Goal: Information Seeking & Learning: Learn about a topic

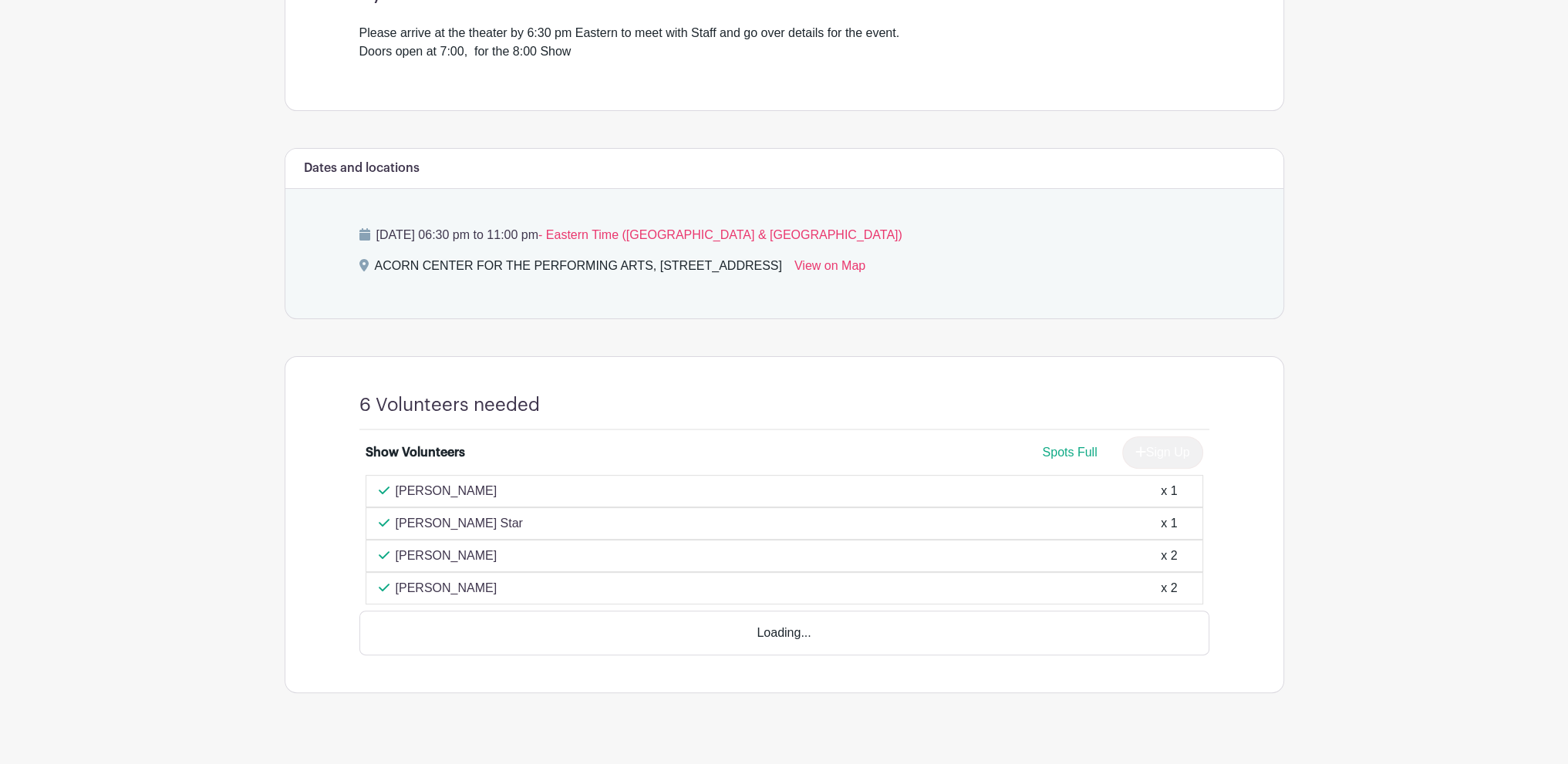
scroll to position [502, 0]
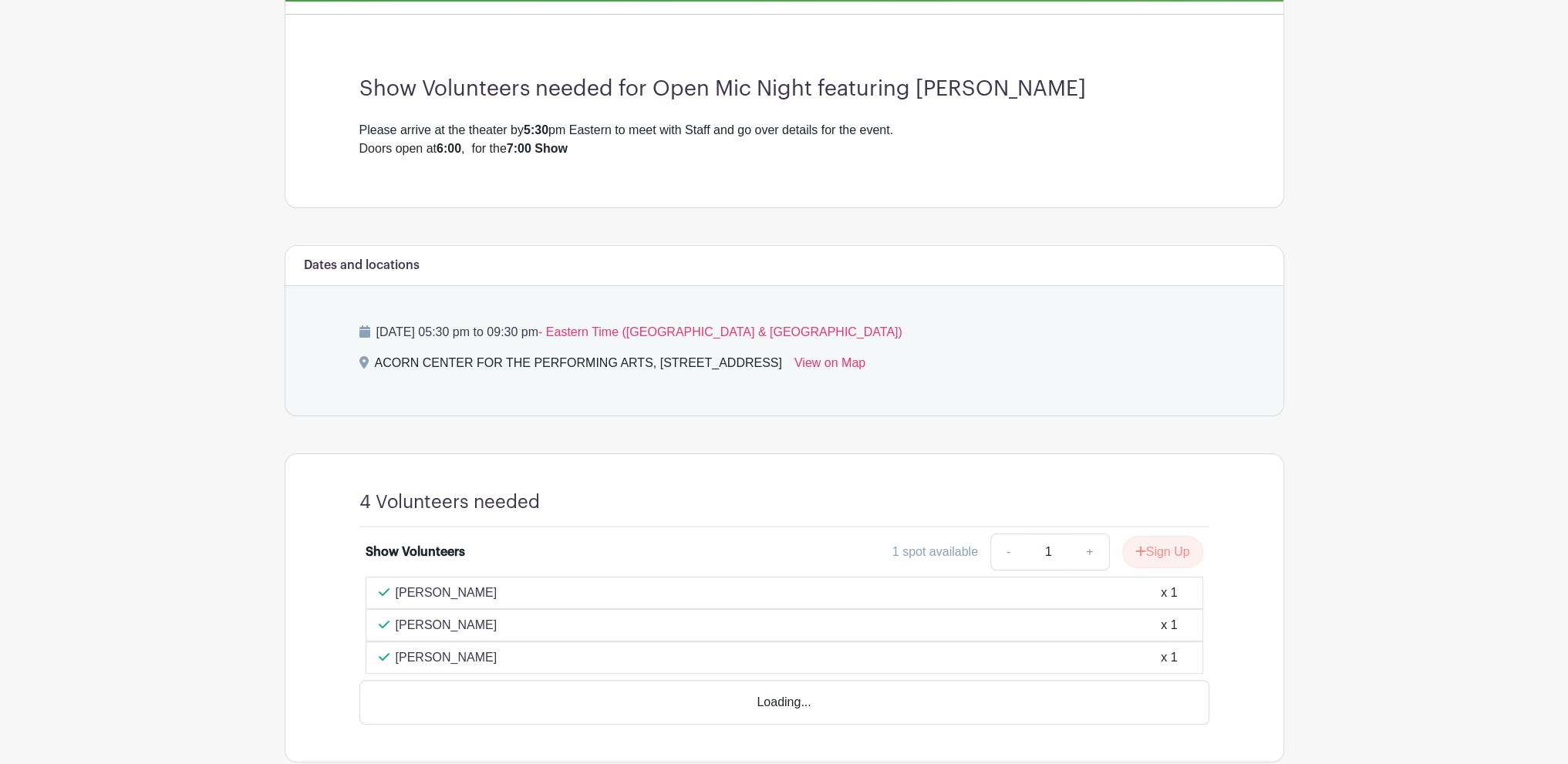
scroll to position [449, 0]
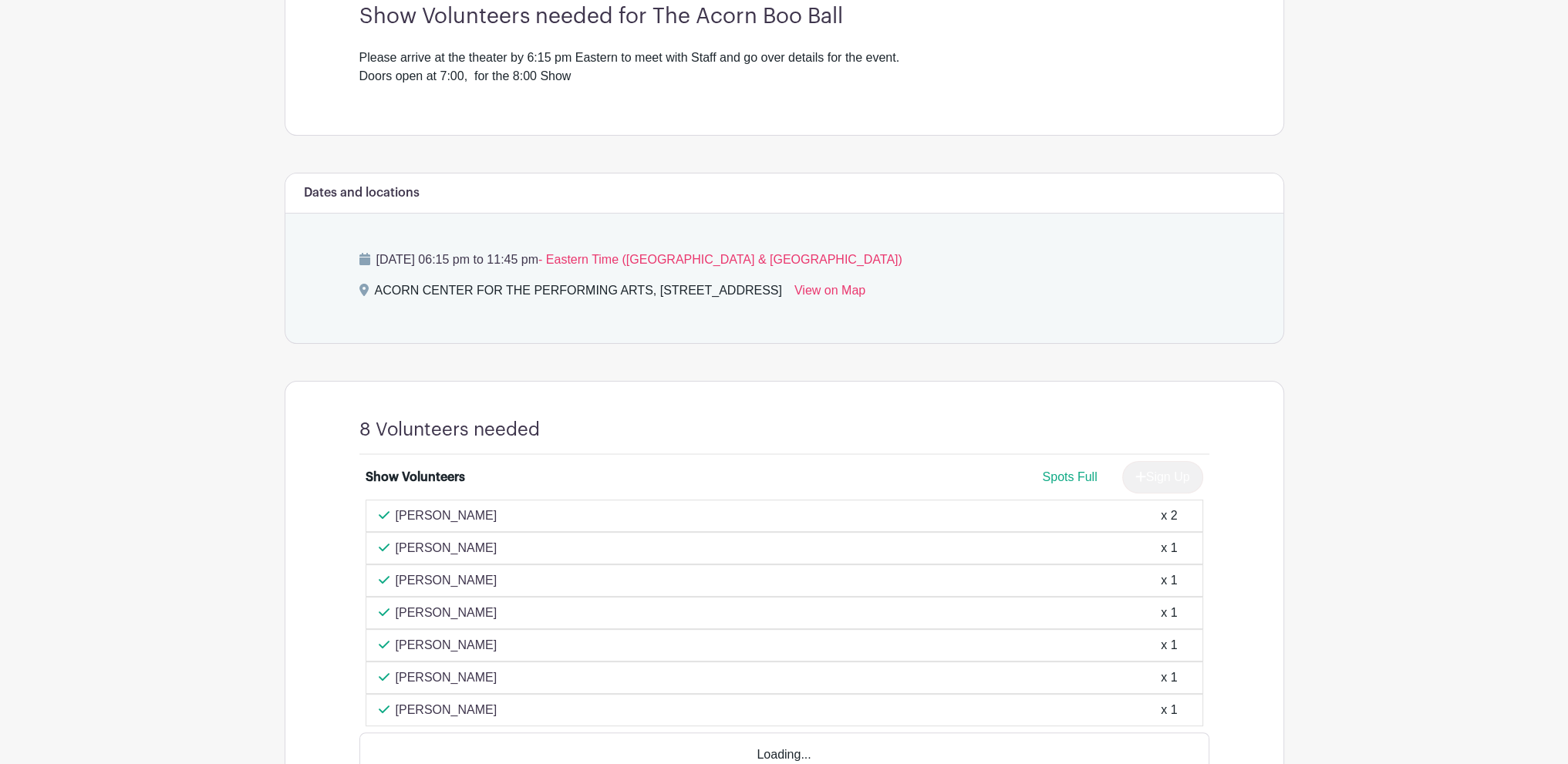
scroll to position [540, 0]
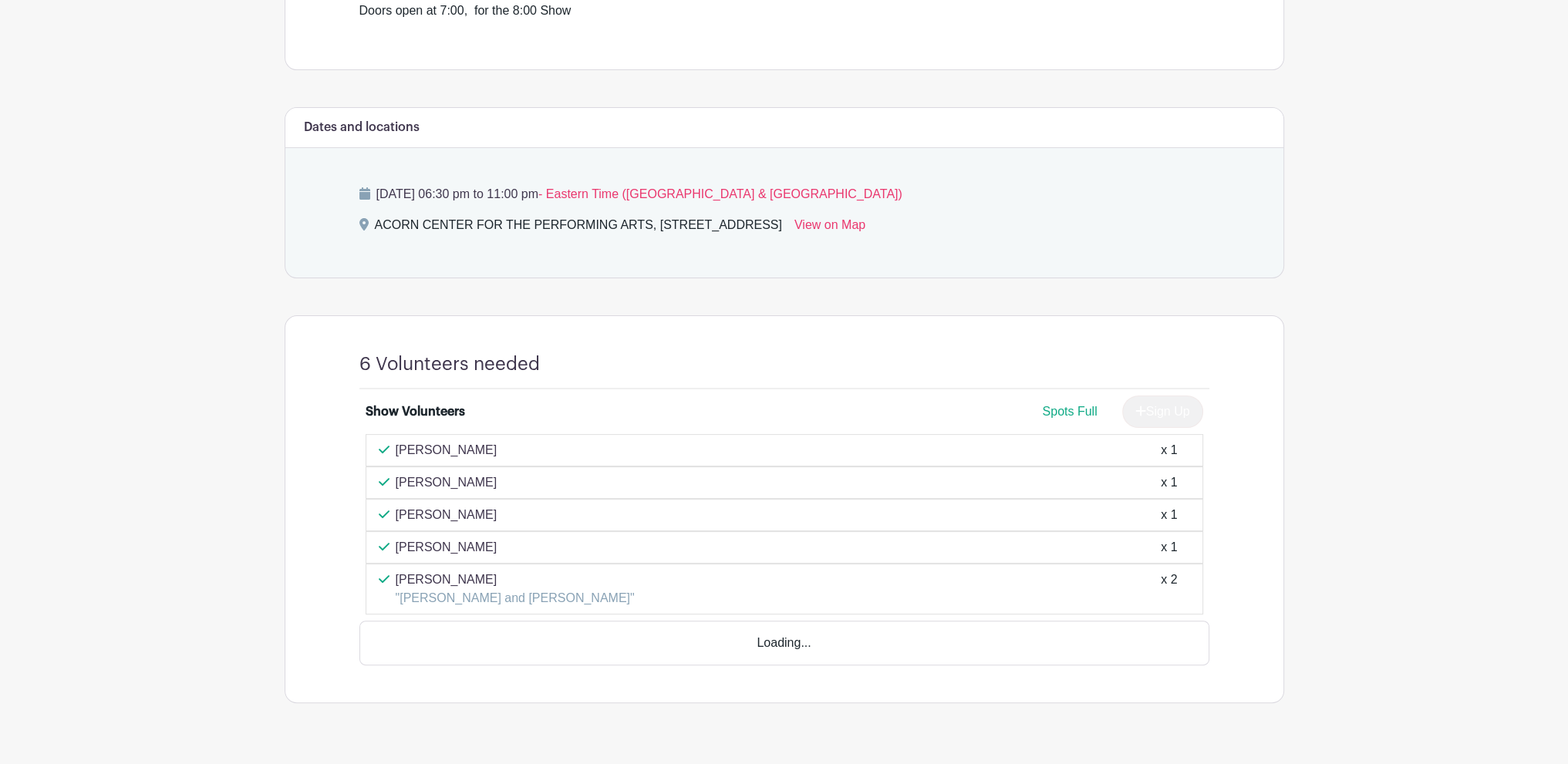
scroll to position [527, 0]
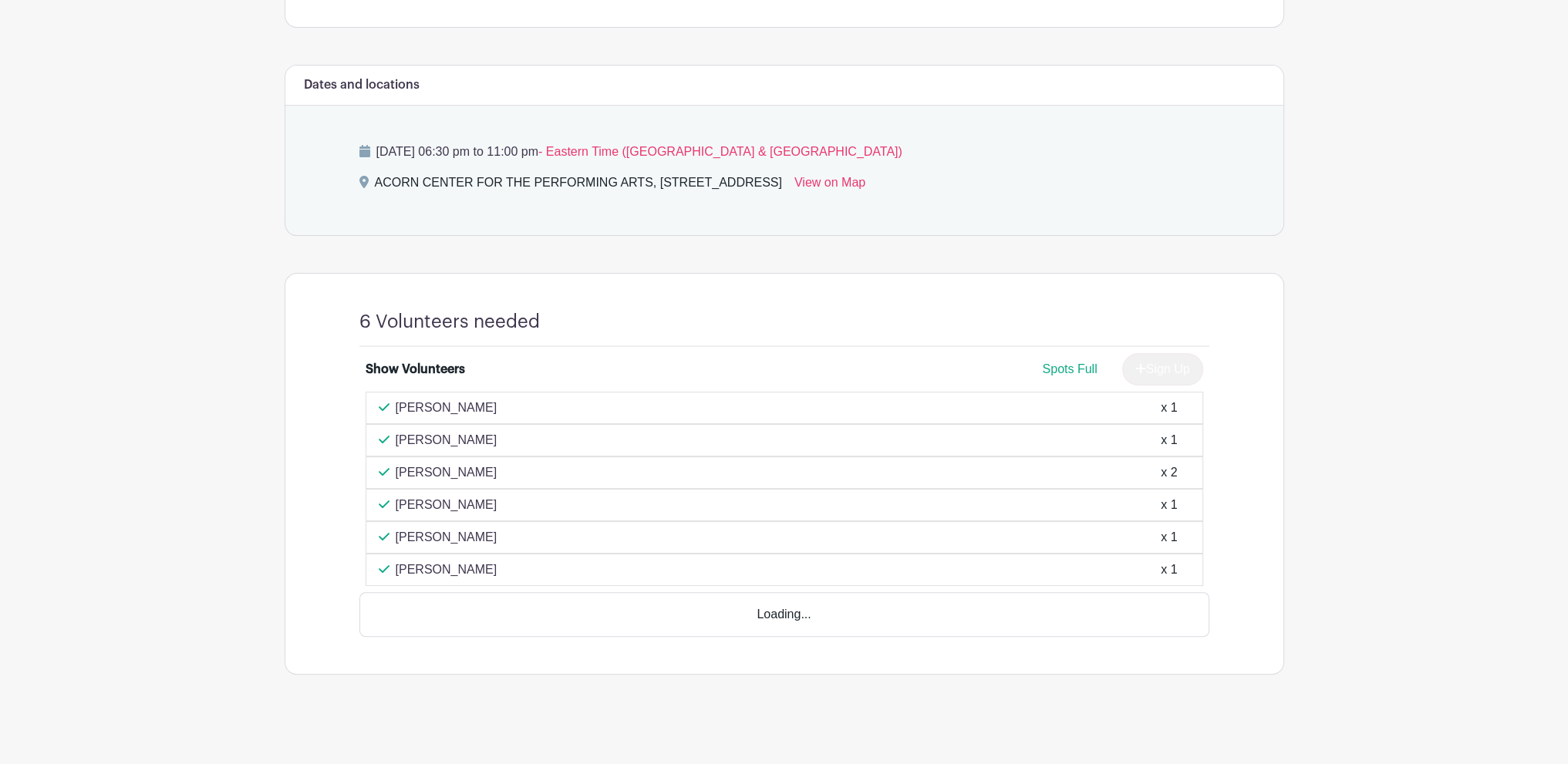
scroll to position [540, 0]
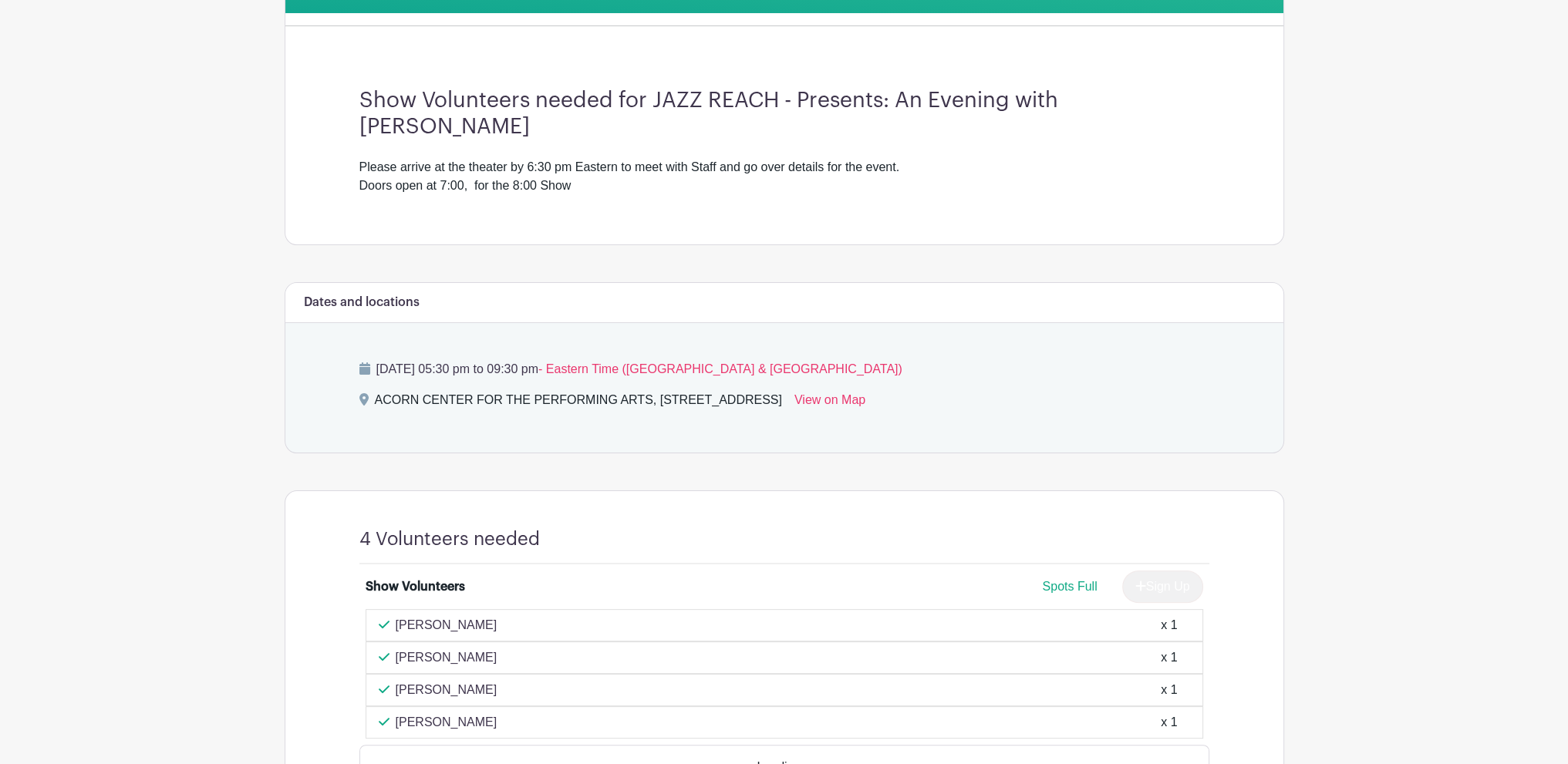
scroll to position [476, 0]
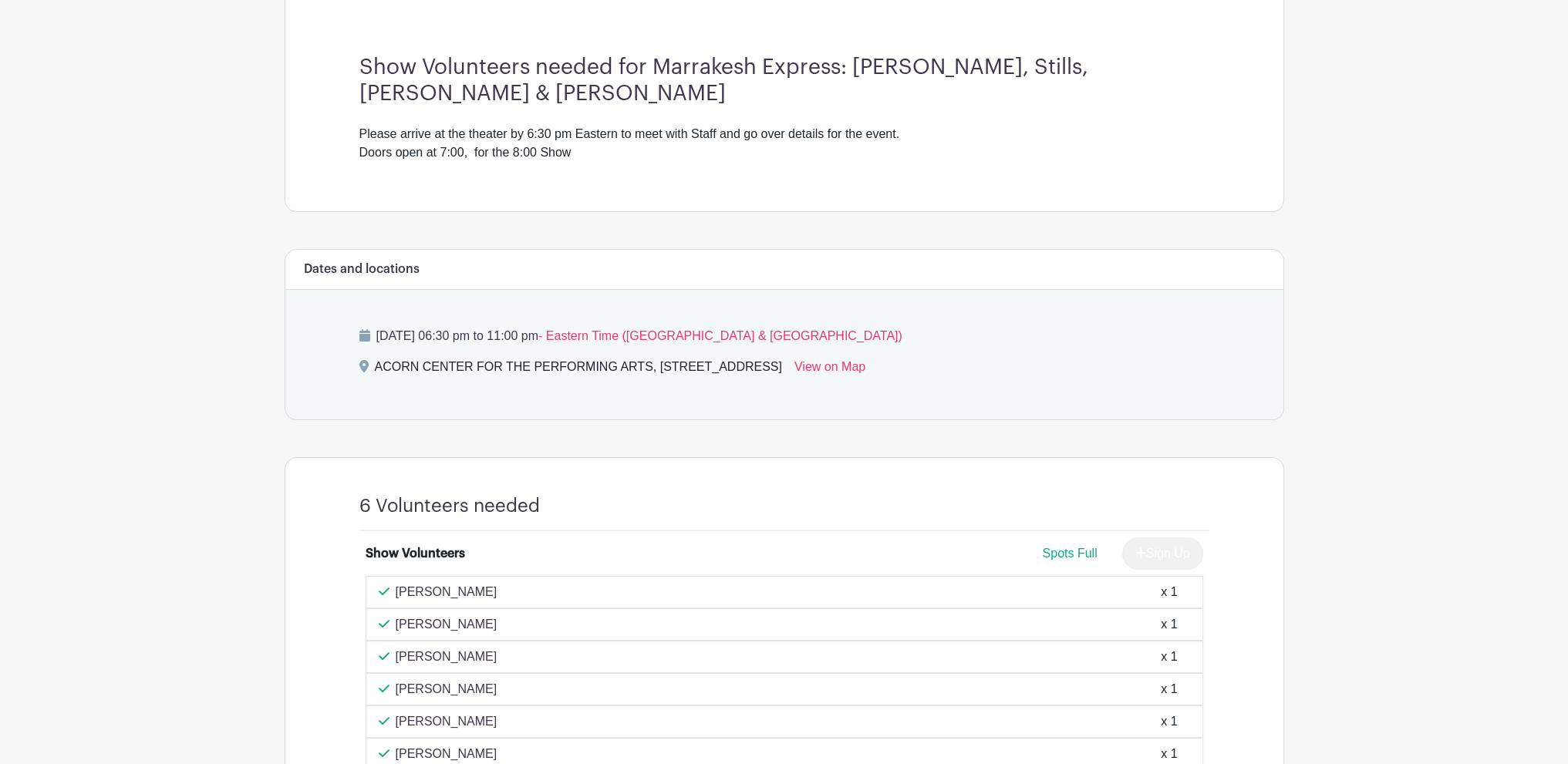
scroll to position [463, 0]
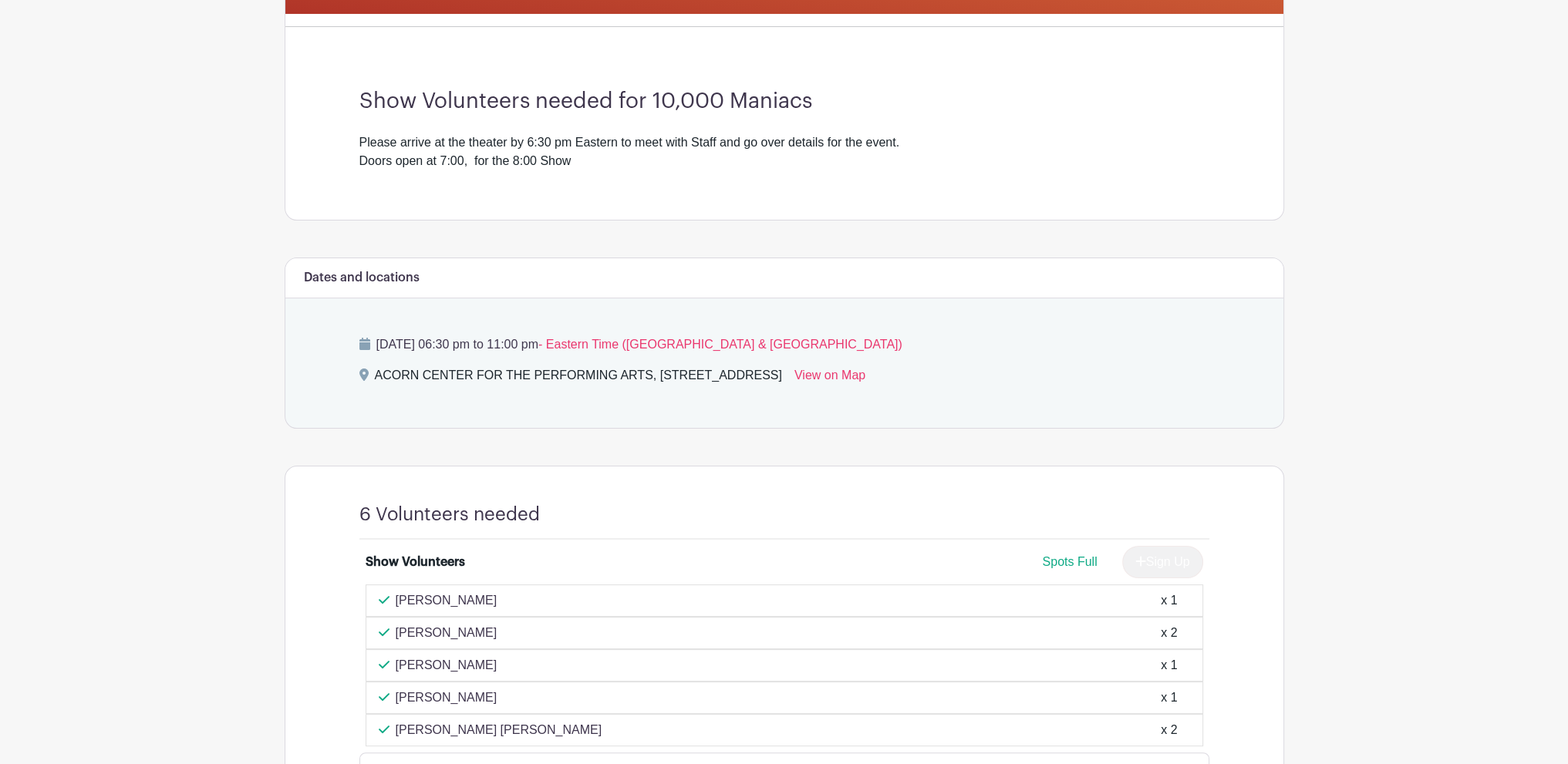
scroll to position [463, 0]
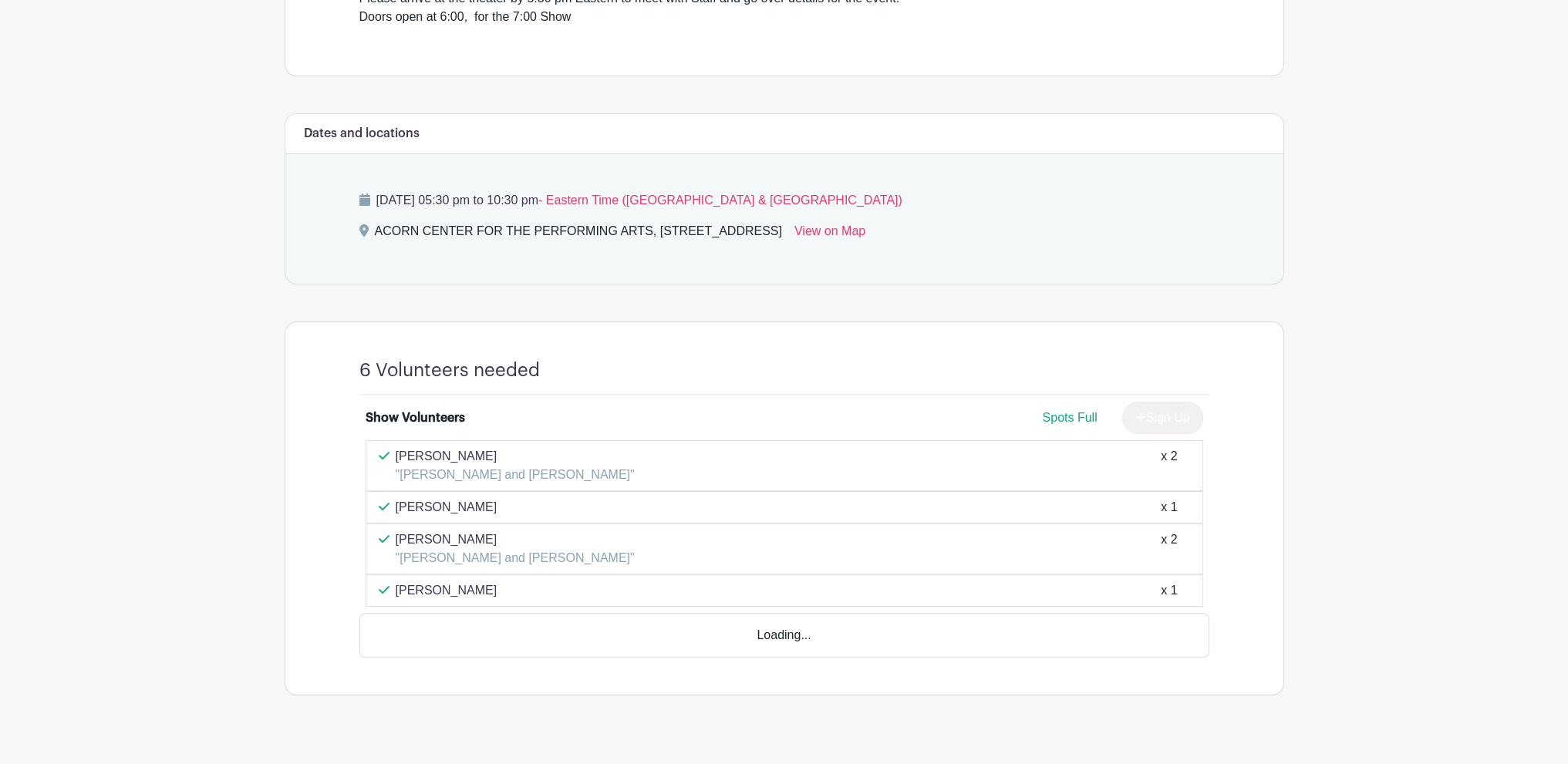
scroll to position [513, 0]
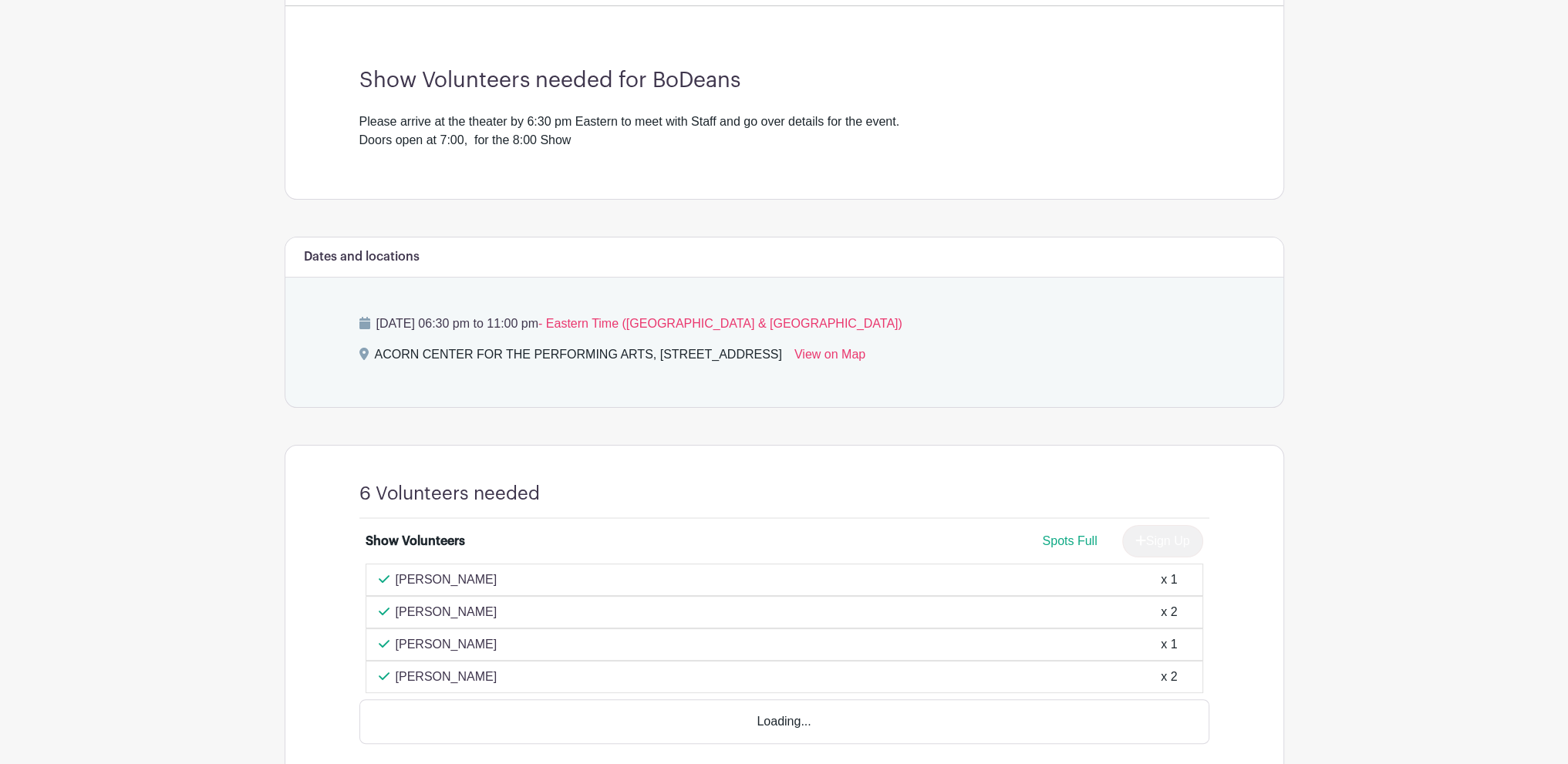
scroll to position [476, 0]
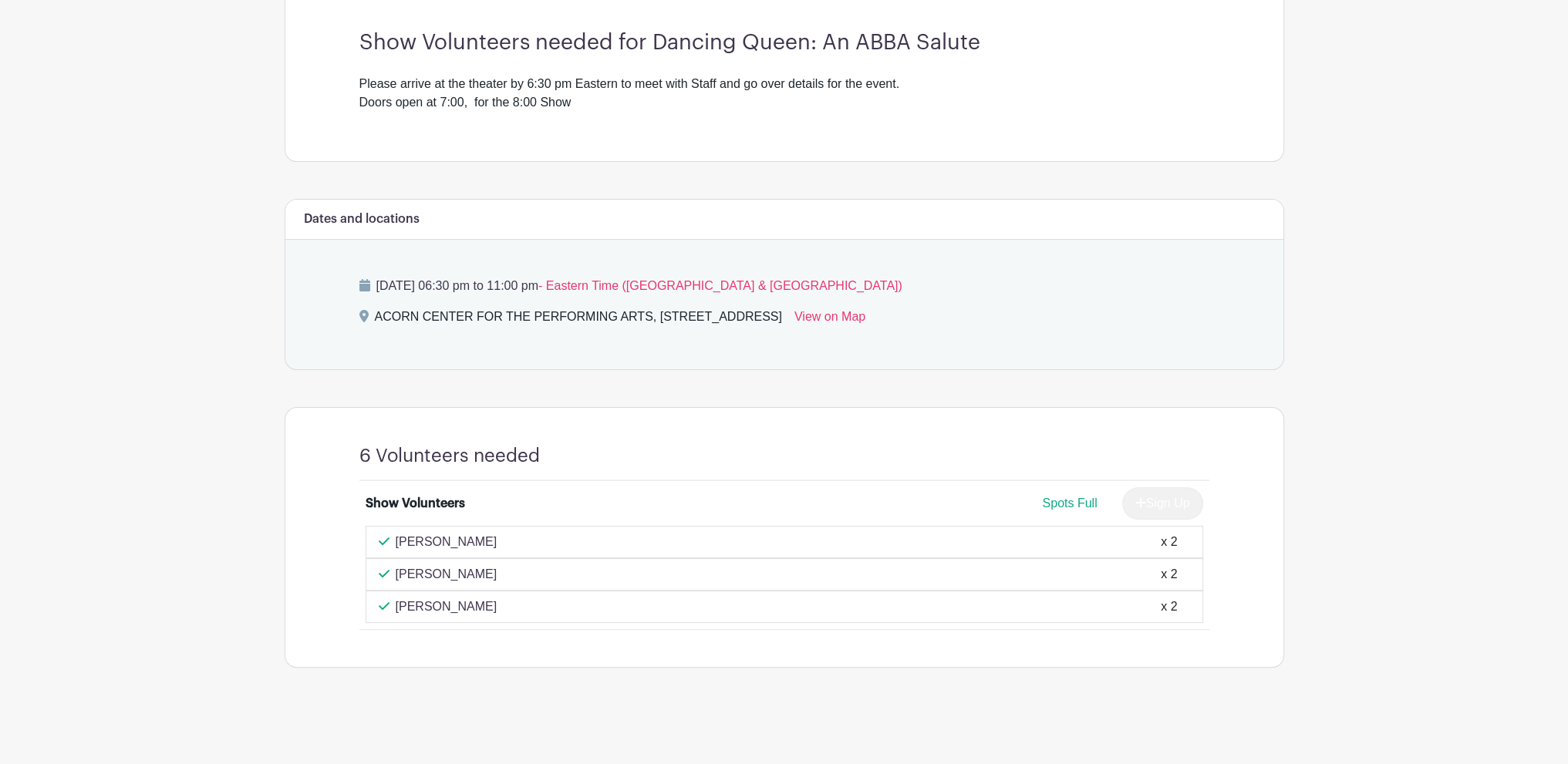
scroll to position [444, 0]
